Goal: Task Accomplishment & Management: Complete application form

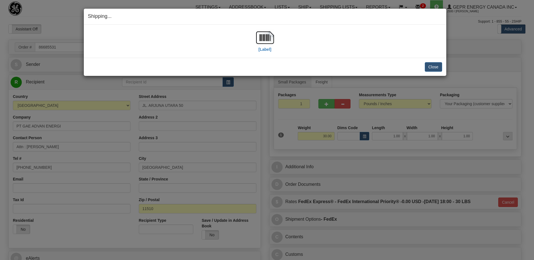
select select "0"
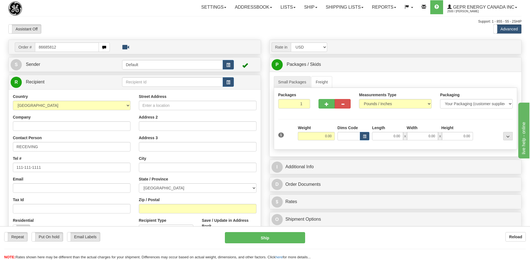
type input "86685812"
click at [66, 27] on body "Training Course Close Toggle navigation Settings Shipping Preferences New Recip…" at bounding box center [265, 130] width 530 height 260
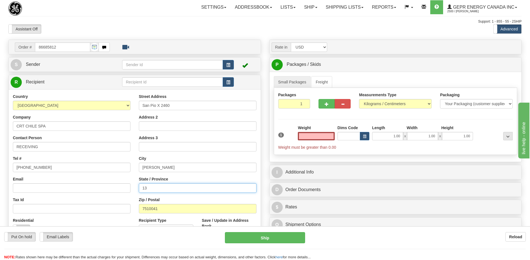
type input "0.00"
drag, startPoint x: 159, startPoint y: 190, endPoint x: 135, endPoint y: 192, distance: 23.8
click at [135, 192] on div "Street Address San Pio X 2460 Address 2 Address 3 City SANTIAGO State / Provinc…" at bounding box center [198, 169] width 126 height 150
click at [60, 182] on div "Email" at bounding box center [72, 184] width 118 height 16
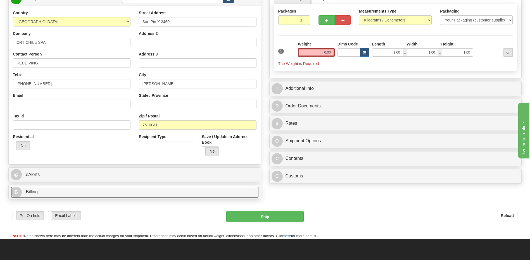
click at [50, 190] on link "B Billing" at bounding box center [135, 191] width 248 height 11
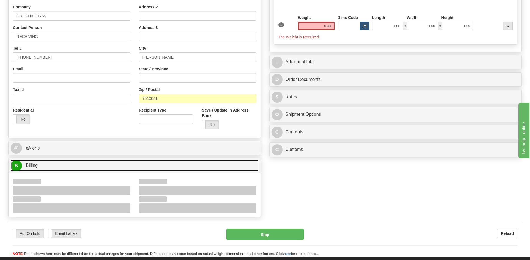
scroll to position [140, 0]
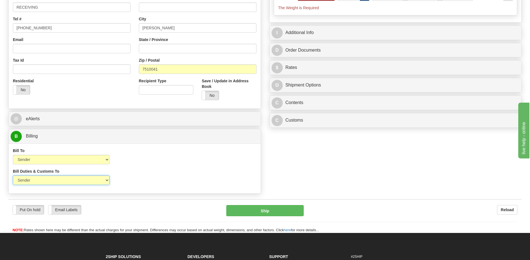
click at [78, 181] on select "Sender Recipient Third Party" at bounding box center [61, 180] width 97 height 9
select select "2"
click at [13, 176] on select "Sender Recipient Third Party" at bounding box center [61, 180] width 97 height 9
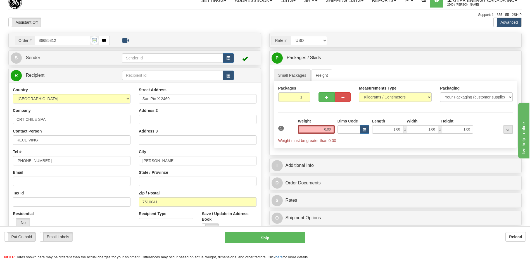
scroll to position [0, 0]
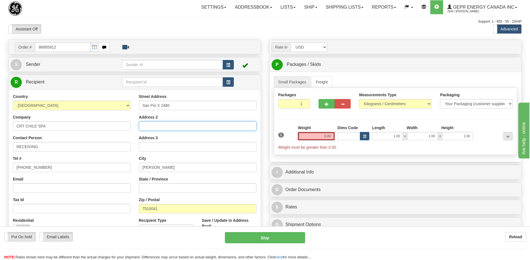
click at [162, 126] on input "Address 2" at bounding box center [198, 125] width 118 height 9
paste input "Oficina 1310, Providencia"
type input "Oficina 1310, Providencia"
click at [324, 135] on input "0.00" at bounding box center [316, 136] width 37 height 8
type input "0.00"
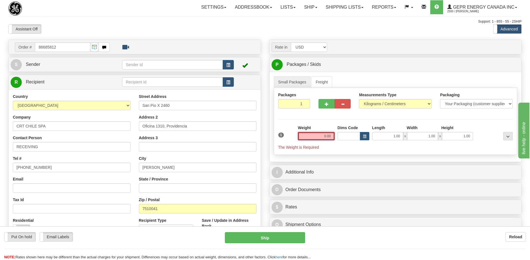
click at [329, 135] on input "0.00" at bounding box center [316, 136] width 37 height 8
click at [329, 135] on input "text" at bounding box center [316, 136] width 37 height 8
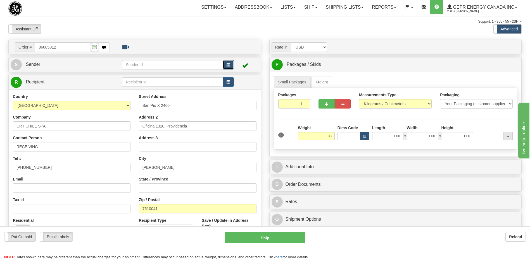
type input "33.00"
click at [229, 64] on span "button" at bounding box center [228, 65] width 4 height 4
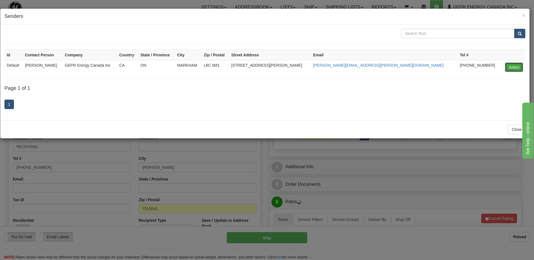
click at [511, 65] on button "Select" at bounding box center [514, 67] width 18 height 9
type input "Default"
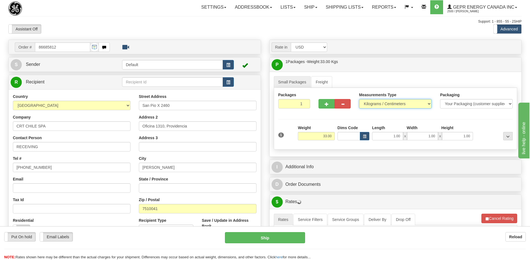
click at [378, 102] on select "Pounds / Inches Kilograms / Centimeters" at bounding box center [395, 103] width 73 height 9
select select "0"
click at [359, 99] on select "Pounds / Inches Kilograms / Centimeters" at bounding box center [395, 103] width 73 height 9
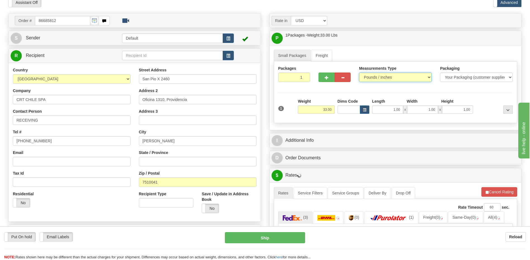
scroll to position [28, 0]
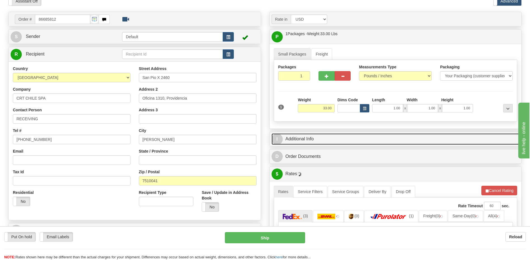
click at [350, 137] on link "I Additional Info" at bounding box center [395, 138] width 248 height 11
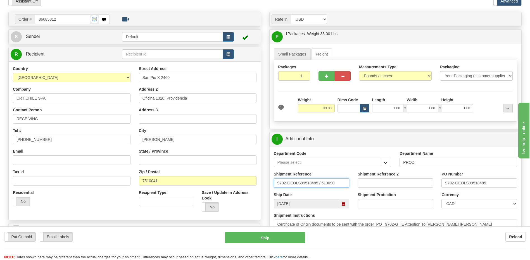
drag, startPoint x: 338, startPoint y: 182, endPoint x: 170, endPoint y: 188, distance: 167.9
click at [170, 12] on div "Order # 86685812" at bounding box center [264, 12] width 521 height 0
type input "5399003895"
drag, startPoint x: 480, startPoint y: 183, endPoint x: 428, endPoint y: 183, distance: 51.9
click at [429, 183] on div "Shipment Reference 5399003895 Shipment Reference 2 PO Number 9702-GEOLS99518485" at bounding box center [395, 181] width 252 height 21
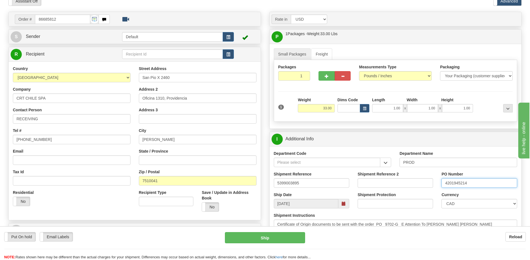
type input "4201945214"
click at [487, 205] on select "CAD USD EUR ZAR RON ANG ARN AUD AUS AWG BBD BFR BGN BHD BMD BND BRC BRL CHP CKZ…" at bounding box center [478, 203] width 75 height 9
select select "1"
click at [441, 199] on select "CAD USD EUR ZAR RON ANG ARN AUD AUS AWG BBD BFR BGN BHD BMD BND BRC BRL CHP CKZ…" at bounding box center [478, 203] width 75 height 9
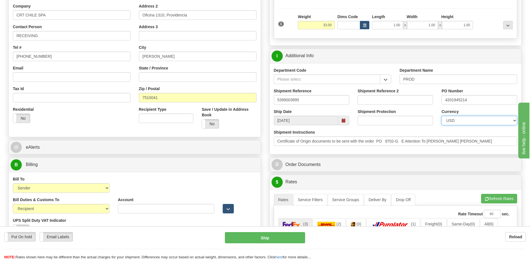
scroll to position [112, 0]
click at [272, 141] on div "Shipment Instructions Certificate of Origin documents to be sent with the order…" at bounding box center [395, 139] width 252 height 21
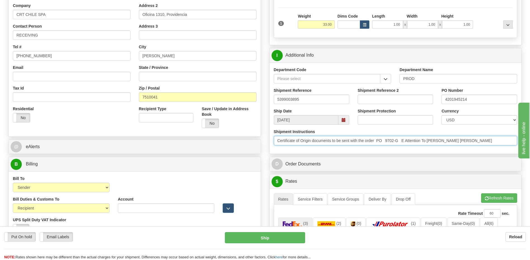
drag, startPoint x: 276, startPoint y: 141, endPoint x: 549, endPoint y: 151, distance: 272.9
click at [529, 149] on html "Training Course Close Toggle navigation Settings Shipping Preferences New Sende…" at bounding box center [265, 18] width 530 height 260
click at [438, 143] on input "Certificate of Origin documents to be sent with the order PO 9702-G E Attention…" at bounding box center [395, 140] width 243 height 9
drag, startPoint x: 473, startPoint y: 142, endPoint x: 409, endPoint y: 141, distance: 63.9
click at [409, 141] on input "Certificate of Origin documents to be sent with the order PO 9702-G E Attention…" at bounding box center [395, 140] width 243 height 9
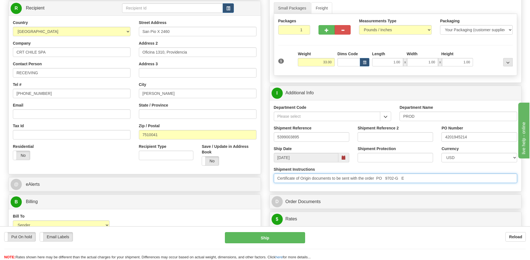
scroll to position [56, 0]
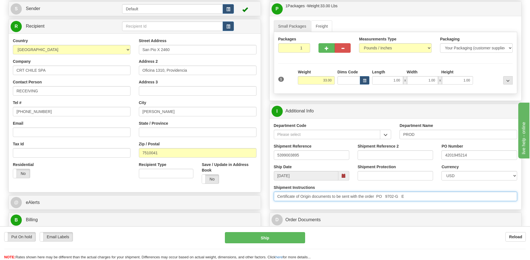
type input "Certificate of Origin documents to be sent with the order PO 9702-G E"
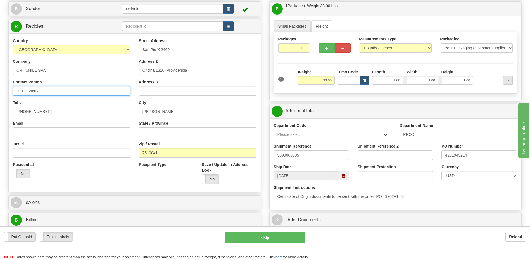
drag, startPoint x: 53, startPoint y: 91, endPoint x: 0, endPoint y: 96, distance: 53.6
click at [0, 95] on html "Training Course Close Toggle navigation Settings Shipping Preferences New Sende…" at bounding box center [265, 74] width 530 height 260
paste input "Attention To Maria Fernanda Olivares"
click at [37, 91] on input "Attention To Maria Fernanda Olivares" at bounding box center [72, 90] width 118 height 9
type input "Attn: Maria Fernanda Olivares"
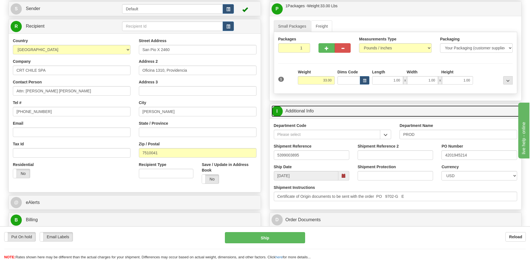
click at [331, 107] on link "I Additional Info" at bounding box center [395, 111] width 248 height 11
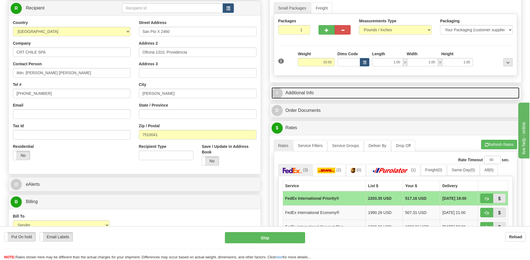
scroll to position [84, 0]
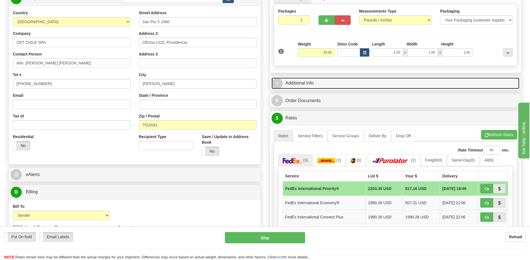
click at [326, 84] on link "I Additional Info" at bounding box center [395, 83] width 248 height 11
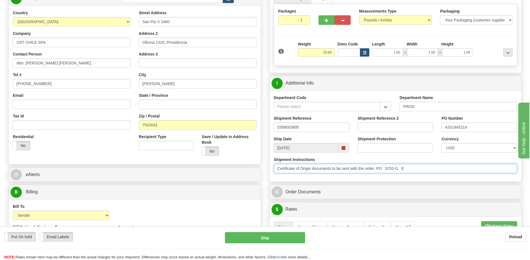
drag, startPoint x: 437, startPoint y: 172, endPoint x: 164, endPoint y: 186, distance: 272.6
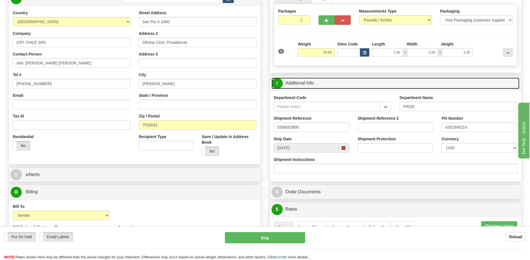
click at [325, 86] on link "I Additional Info" at bounding box center [395, 83] width 248 height 11
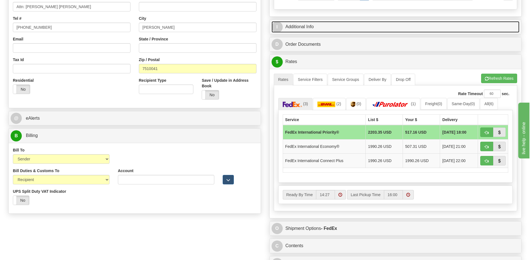
scroll to position [195, 0]
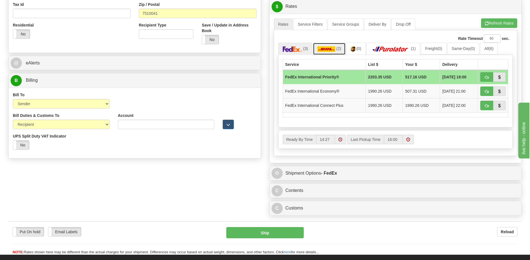
click at [326, 48] on img at bounding box center [326, 49] width 18 height 6
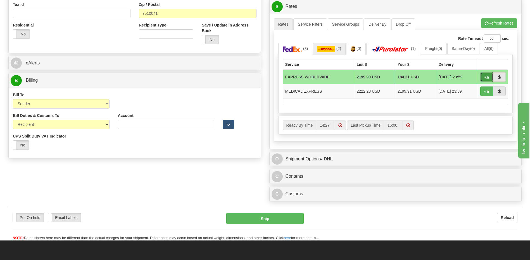
click at [487, 77] on span "button" at bounding box center [486, 78] width 4 height 4
type input "P"
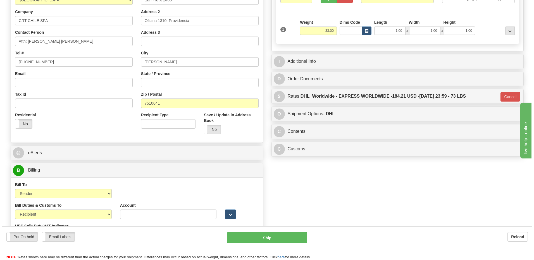
scroll to position [84, 0]
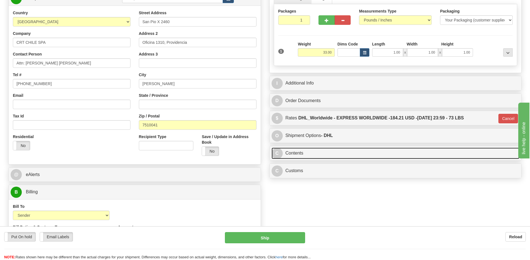
click at [405, 156] on link "C Contents" at bounding box center [395, 153] width 248 height 11
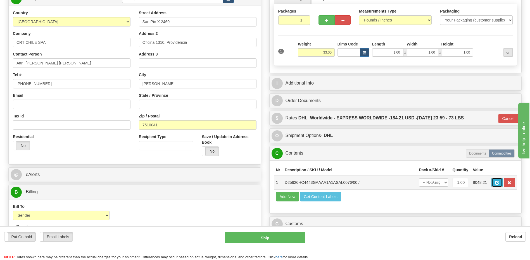
click at [496, 182] on span "button" at bounding box center [497, 183] width 4 height 4
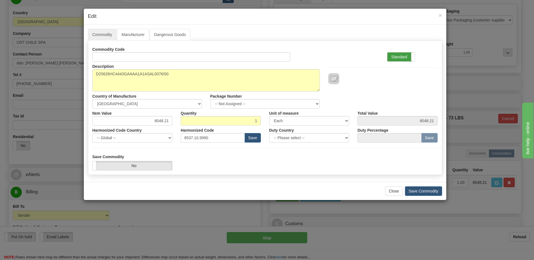
click at [396, 56] on label "Standard" at bounding box center [400, 56] width 27 height 9
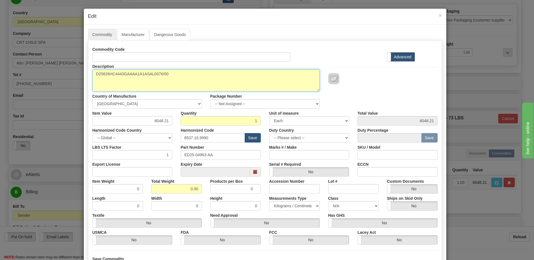
click at [94, 75] on textarea "D25626HC4443GAAAA1A1ASAL0076/00" at bounding box center [205, 80] width 227 height 22
paste textarea "D25 GEN4 ATO model"
type textarea "D25 GEN4 ATO model P/N D25626HC4443GAAAA1A1ASAL0076/00"
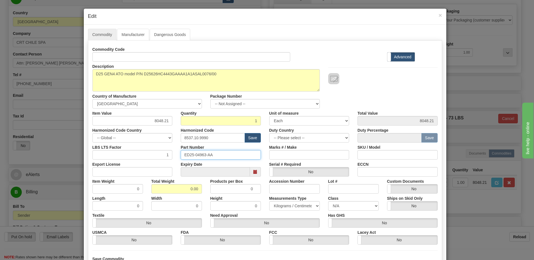
drag, startPoint x: 211, startPoint y: 152, endPoint x: 167, endPoint y: 149, distance: 44.2
click at [167, 149] on div "LBS LTS Factor 1 Part Number ED25-04963-AA Marks # / Make SKU / Model" at bounding box center [264, 151] width 353 height 17
drag, startPoint x: 148, startPoint y: 120, endPoint x: 187, endPoint y: 121, distance: 38.8
click at [187, 121] on div "Item Value 8048.21 Quantity 1 Unit of measure 3 Thousand Square Inches Adjustme…" at bounding box center [264, 117] width 353 height 17
type input "7506.00"
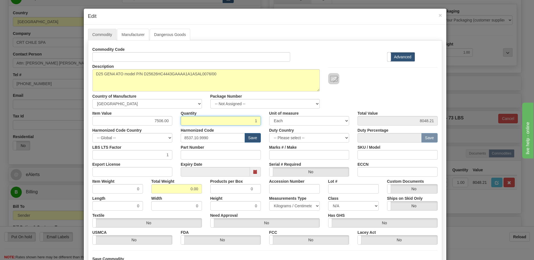
type input "7506.00"
click at [187, 121] on input "1" at bounding box center [221, 120] width 80 height 9
click at [154, 145] on div "LBS LTS Factor 1" at bounding box center [132, 151] width 88 height 17
drag, startPoint x: 182, startPoint y: 190, endPoint x: 241, endPoint y: 190, distance: 58.6
click at [241, 190] on div "Item Weight 0 Total Weight 0.00 Products per Box 0 Accession Number Lot # Custo…" at bounding box center [264, 185] width 353 height 17
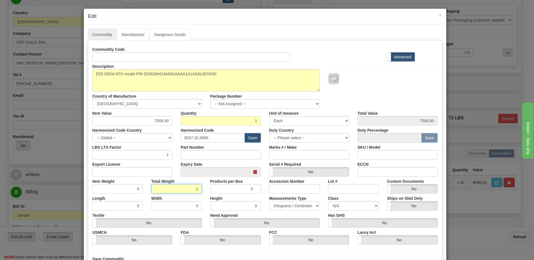
type input "1"
type input "1.0000"
click at [110, 187] on input "1.0000" at bounding box center [117, 188] width 51 height 9
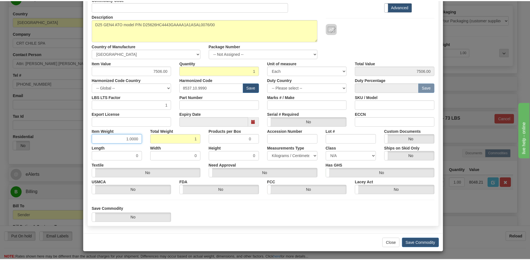
scroll to position [51, 0]
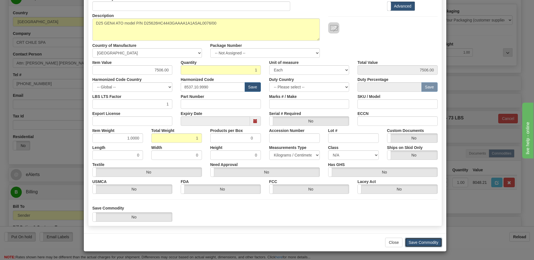
click at [418, 242] on button "Save Commodity" at bounding box center [423, 242] width 37 height 9
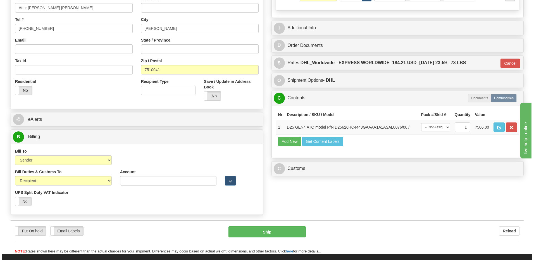
scroll to position [140, 0]
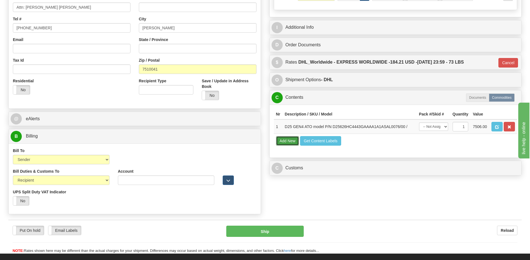
click at [290, 142] on button "Add New" at bounding box center [287, 140] width 23 height 9
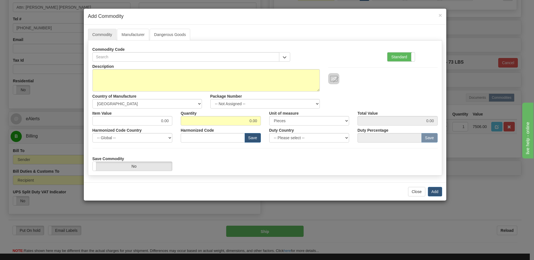
click at [399, 58] on label "Standard" at bounding box center [400, 56] width 27 height 9
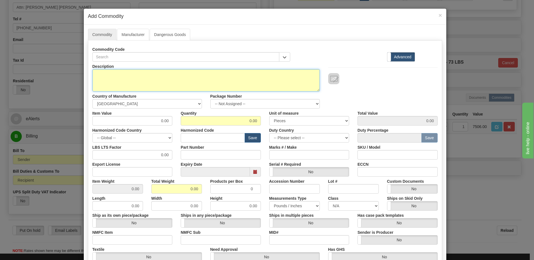
click at [127, 80] on textarea "Description" at bounding box center [205, 80] width 227 height 22
type textarea "FREIGHT"
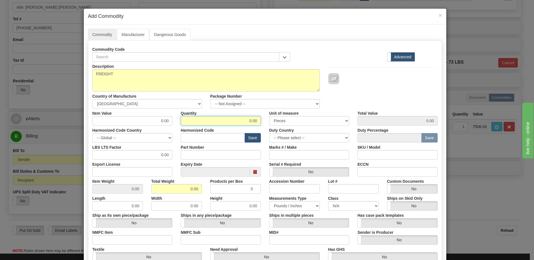
drag, startPoint x: 246, startPoint y: 120, endPoint x: 279, endPoint y: 119, distance: 33.2
click at [279, 119] on div "Item Value 0.00 Quantity 0.00 Unit of measure 3 Thousand Square Inches Adjustme…" at bounding box center [264, 117] width 353 height 17
type input "1"
click at [155, 189] on input "0.00" at bounding box center [176, 188] width 51 height 9
drag, startPoint x: 175, startPoint y: 189, endPoint x: 219, endPoint y: 192, distance: 44.5
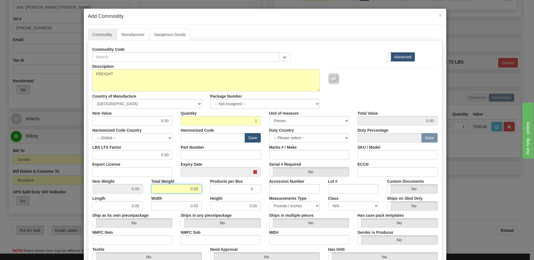
click at [219, 192] on div "Item Weight 0.00 Total Weight 0.00 Products per Box 0 Accession Number Lot # Cu…" at bounding box center [264, 185] width 353 height 17
type input "1"
type input "1.0000"
drag, startPoint x: 90, startPoint y: 122, endPoint x: 97, endPoint y: 122, distance: 6.7
click at [90, 122] on div "Item Value 0.00" at bounding box center [132, 117] width 88 height 17
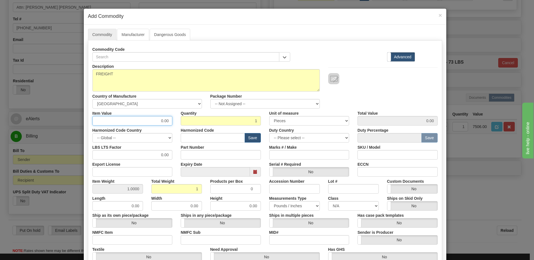
drag, startPoint x: 142, startPoint y: 125, endPoint x: 190, endPoint y: 122, distance: 48.4
click at [190, 122] on div "Item Value 0.00 Quantity 1 Unit of measure 3 Thousand Square Inches Adjustments…" at bounding box center [264, 117] width 353 height 17
type input "152.25"
drag, startPoint x: 232, startPoint y: 123, endPoint x: 258, endPoint y: 143, distance: 33.2
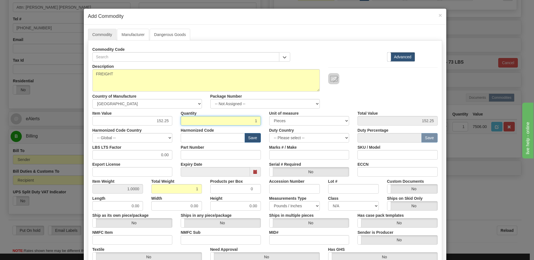
click at [232, 123] on input "1" at bounding box center [221, 120] width 80 height 9
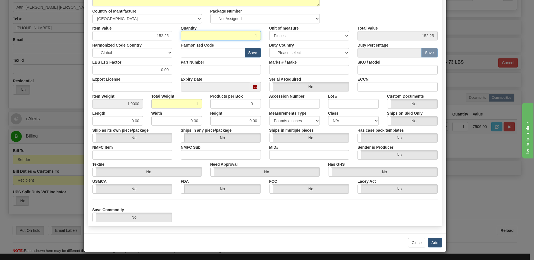
scroll to position [85, 0]
click at [437, 240] on button "Add" at bounding box center [435, 242] width 14 height 9
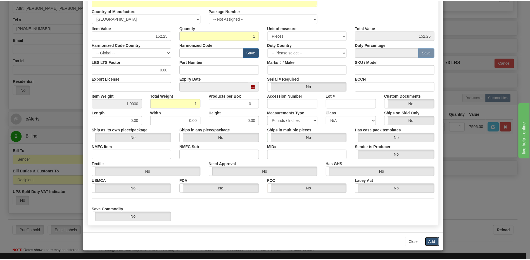
scroll to position [0, 0]
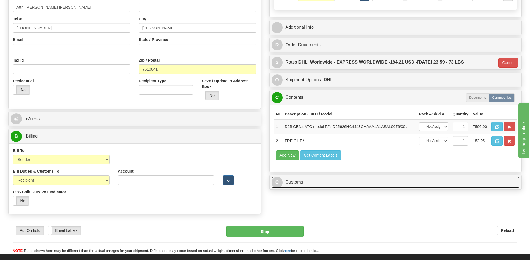
click at [313, 184] on link "C Customs" at bounding box center [395, 182] width 248 height 11
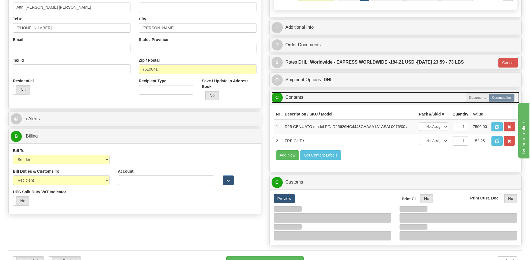
click at [307, 97] on link "C Contents" at bounding box center [395, 97] width 248 height 11
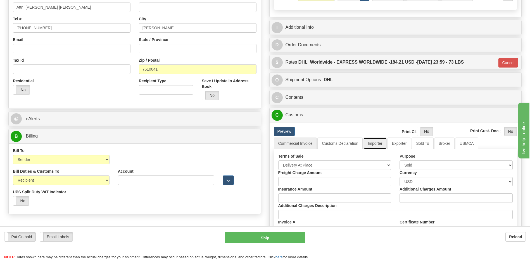
click at [381, 143] on link "Importer" at bounding box center [374, 144] width 23 height 12
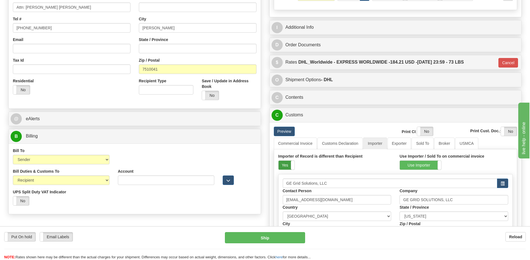
click at [287, 163] on label "Yes" at bounding box center [286, 165] width 16 height 9
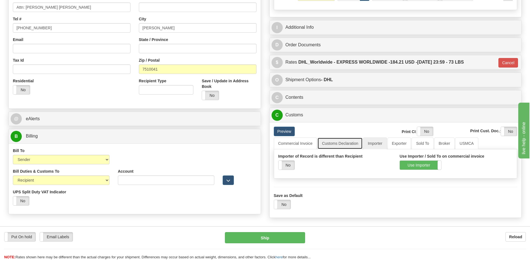
click at [348, 143] on link "Customs Declaration" at bounding box center [339, 144] width 45 height 12
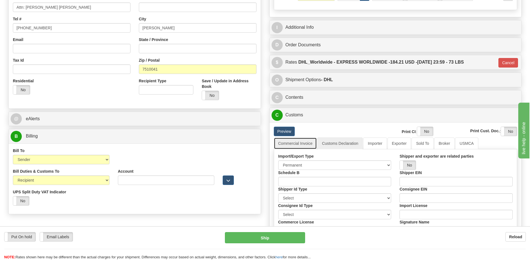
click at [303, 147] on link "Commercial Invoice" at bounding box center [295, 144] width 43 height 12
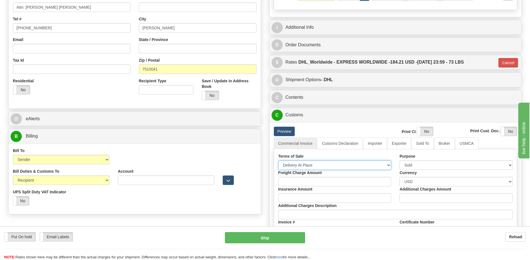
click at [298, 166] on select "Free Carrier Free On Board Ex Works Delivered Duty Unpaid Delivered Duty Paid C…" at bounding box center [334, 165] width 113 height 9
select select "7"
click at [278, 161] on select "Free Carrier Free On Board Ex Works Delivered Duty Unpaid Delivered Duty Paid C…" at bounding box center [334, 165] width 113 height 9
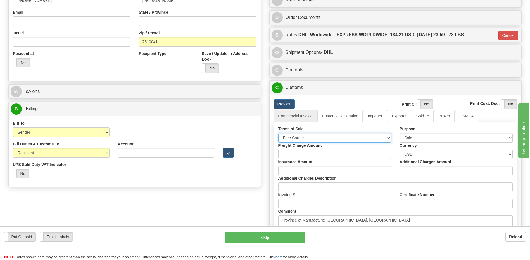
scroll to position [223, 0]
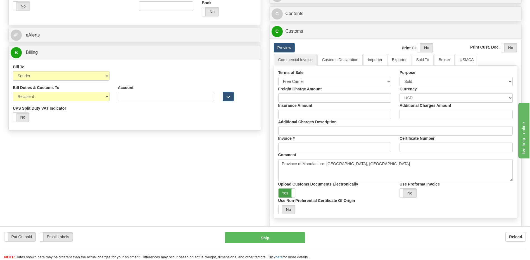
click at [286, 192] on label "Yes" at bounding box center [286, 193] width 17 height 9
click at [428, 47] on label "Yes" at bounding box center [425, 47] width 16 height 9
click at [506, 46] on label "Yes" at bounding box center [509, 47] width 16 height 9
click at [345, 61] on link "Customs Declaration" at bounding box center [339, 60] width 45 height 12
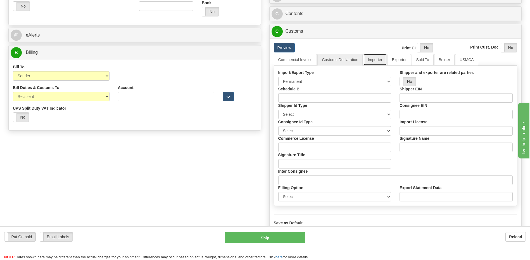
click at [377, 62] on link "Importer" at bounding box center [374, 60] width 23 height 12
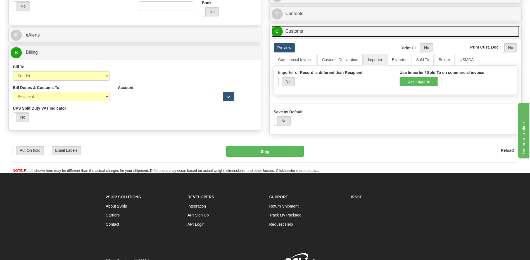
drag, startPoint x: 302, startPoint y: 31, endPoint x: 293, endPoint y: 35, distance: 10.0
click at [301, 31] on link "C Customs" at bounding box center [395, 31] width 248 height 11
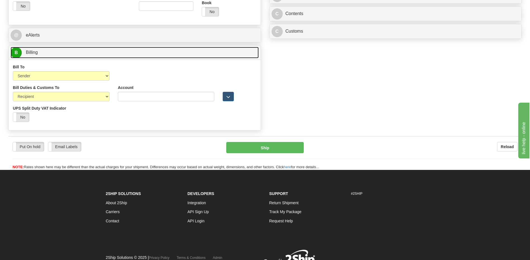
click at [216, 58] on link "B Billing" at bounding box center [135, 52] width 248 height 11
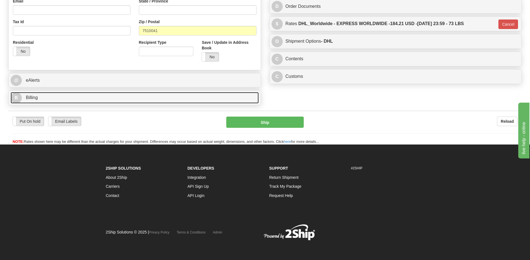
scroll to position [178, 0]
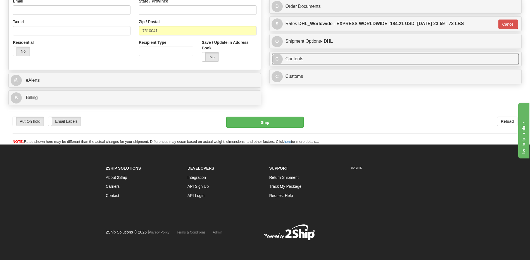
click at [298, 59] on link "C Contents" at bounding box center [395, 58] width 248 height 11
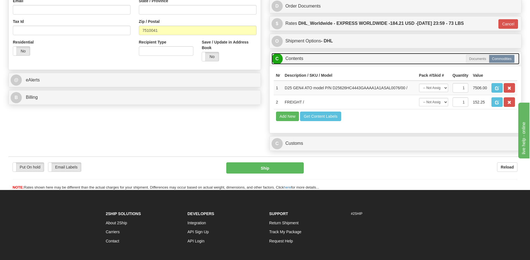
click at [298, 59] on link "C Contents" at bounding box center [395, 58] width 248 height 11
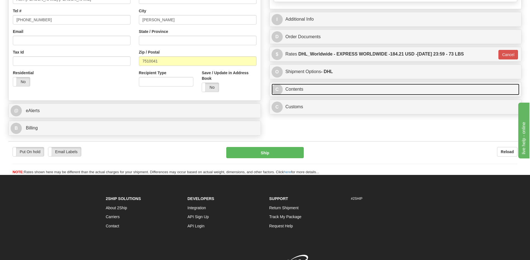
scroll to position [123, 0]
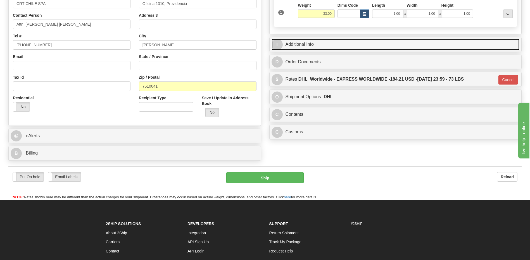
click at [310, 43] on link "I Additional Info" at bounding box center [395, 44] width 248 height 11
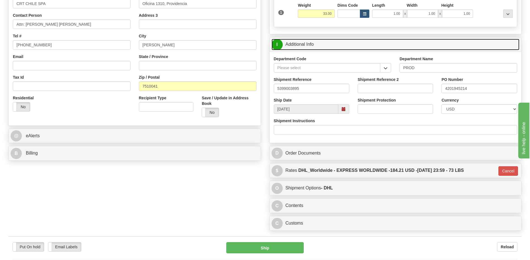
click at [310, 43] on link "I Additional Info" at bounding box center [395, 44] width 248 height 11
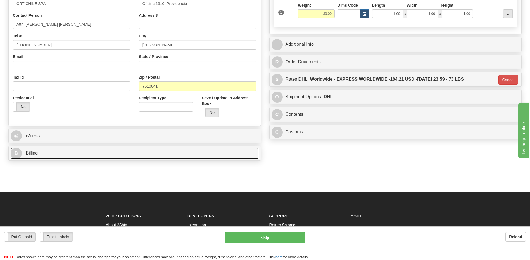
click at [83, 154] on link "B Billing" at bounding box center [135, 153] width 248 height 11
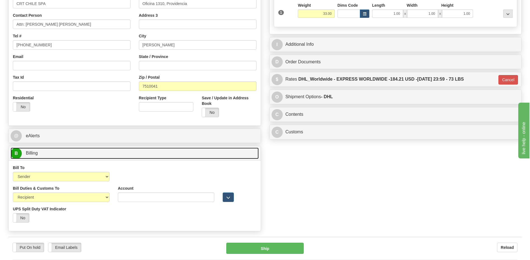
click at [83, 154] on link "B Billing" at bounding box center [135, 153] width 248 height 11
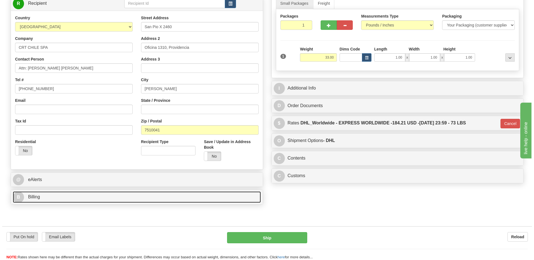
scroll to position [39, 0]
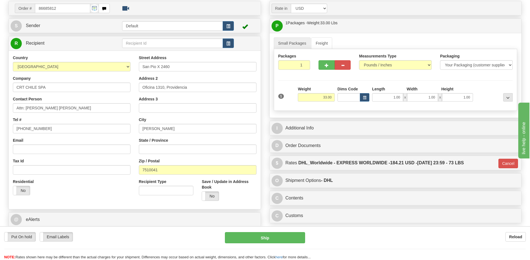
click at [75, 192] on div "Residential Yes No" at bounding box center [72, 189] width 126 height 21
click at [253, 239] on button "Ship" at bounding box center [265, 237] width 80 height 11
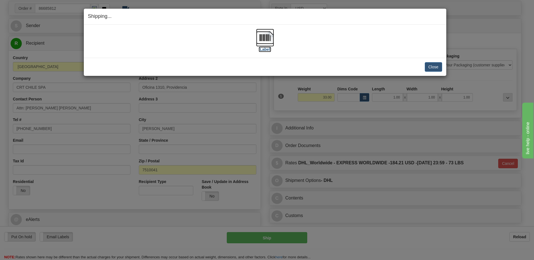
click at [267, 38] on img at bounding box center [265, 38] width 18 height 18
click at [430, 64] on button "Close" at bounding box center [433, 66] width 17 height 9
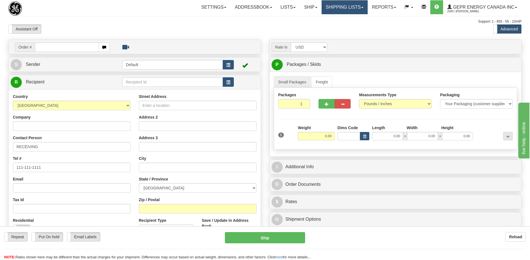
click at [349, 6] on link "Shipping lists" at bounding box center [344, 7] width 46 height 14
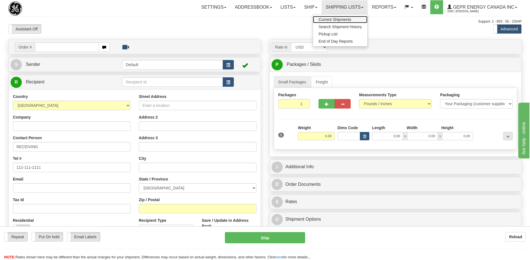
click at [335, 21] on span "Current Shipments" at bounding box center [334, 19] width 33 height 4
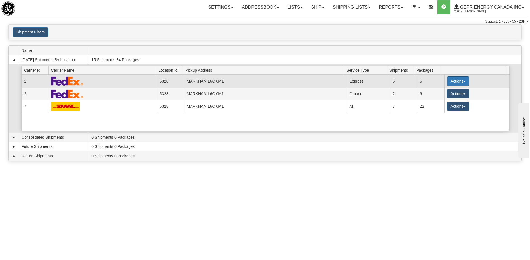
click at [454, 83] on button "Actions" at bounding box center [458, 80] width 22 height 9
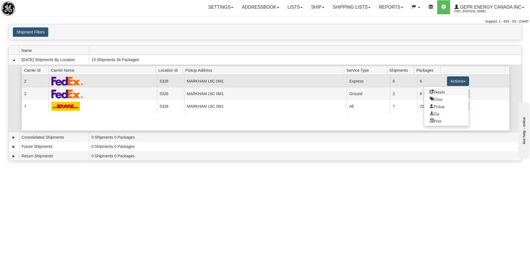
click at [440, 93] on span "Details" at bounding box center [436, 92] width 15 height 4
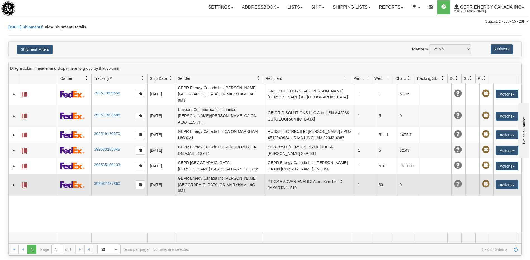
click at [289, 174] on td "PT GAE ADVAN ENERGI Attn : Sian Lie ID JAKARTA 11510" at bounding box center [310, 185] width 90 height 22
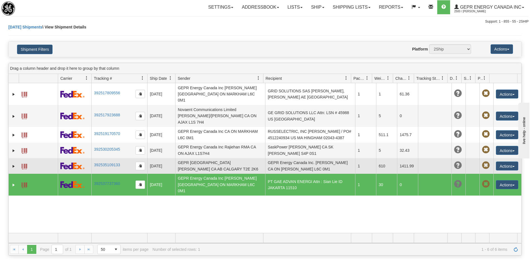
click at [291, 161] on td "GEPR Energy Canada Inc. [PERSON_NAME] CA ON [PERSON_NAME] L6C 0M1" at bounding box center [310, 166] width 90 height 16
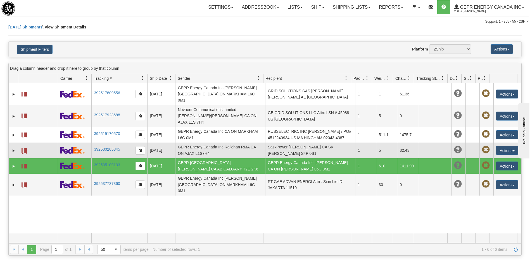
click at [290, 148] on td "SaskPower [PERSON_NAME] CA SK [PERSON_NAME] S4P 0S1" at bounding box center [310, 151] width 90 height 16
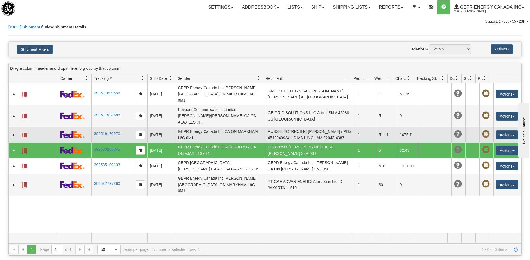
click at [290, 131] on td "RUSSELECTRIC, INC [PERSON_NAME] / PO# 4512240934 US MA HINGHAM 02043-4387" at bounding box center [310, 135] width 90 height 16
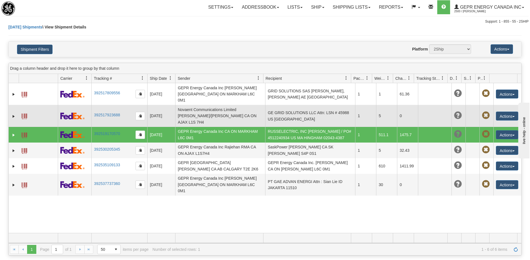
click at [291, 113] on td "GE GRID SOLUTIONS LLC Attn: LSN # 45988 US [GEOGRAPHIC_DATA]" at bounding box center [310, 116] width 90 height 22
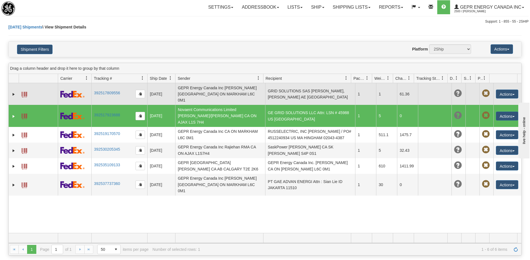
click at [287, 95] on td "GRID SOLUTIONS SAS [PERSON_NAME], [PERSON_NAME] AE [GEOGRAPHIC_DATA]" at bounding box center [310, 94] width 90 height 22
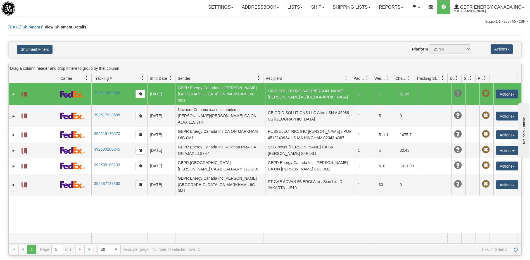
click at [25, 92] on span at bounding box center [24, 95] width 6 height 6
